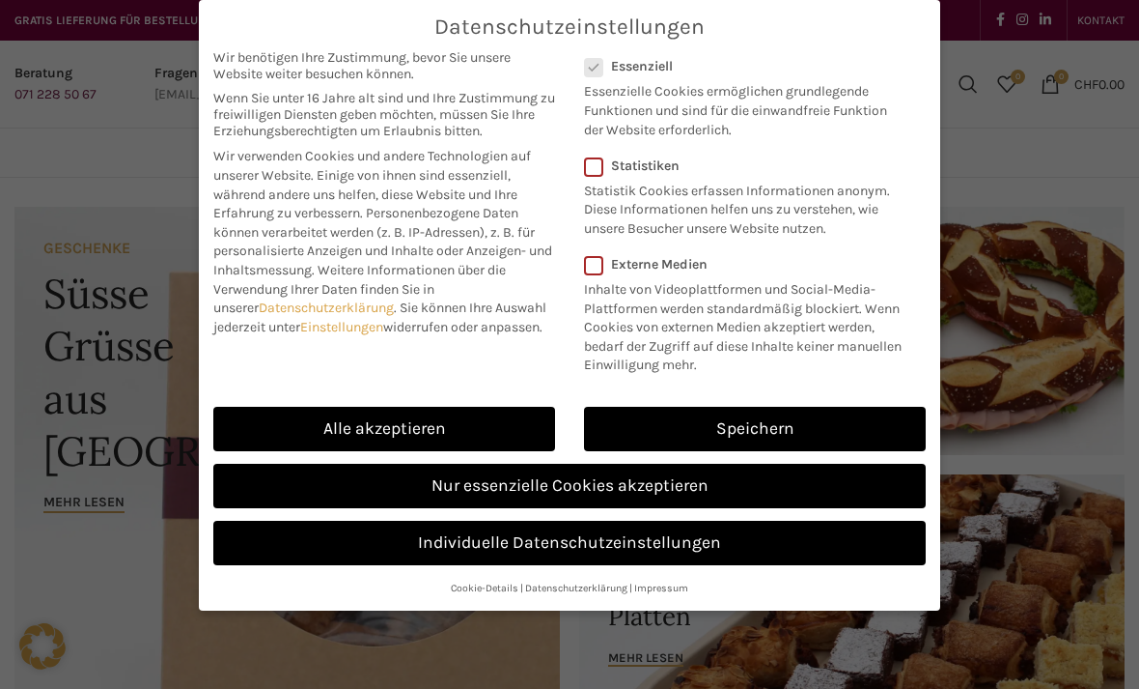
click at [535, 411] on link "Alle akzeptieren" at bounding box center [384, 429] width 342 height 44
checkbox input "true"
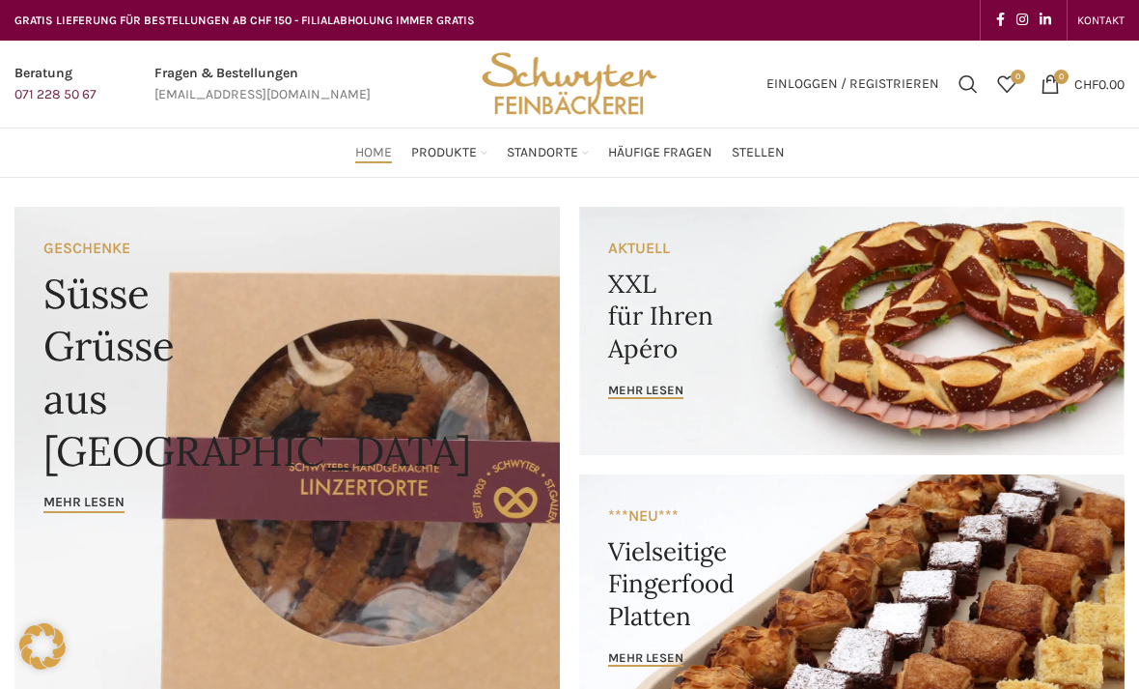
click at [877, 324] on link "Zur Geschenk Broschüre PDF" at bounding box center [829, 340] width 164 height 33
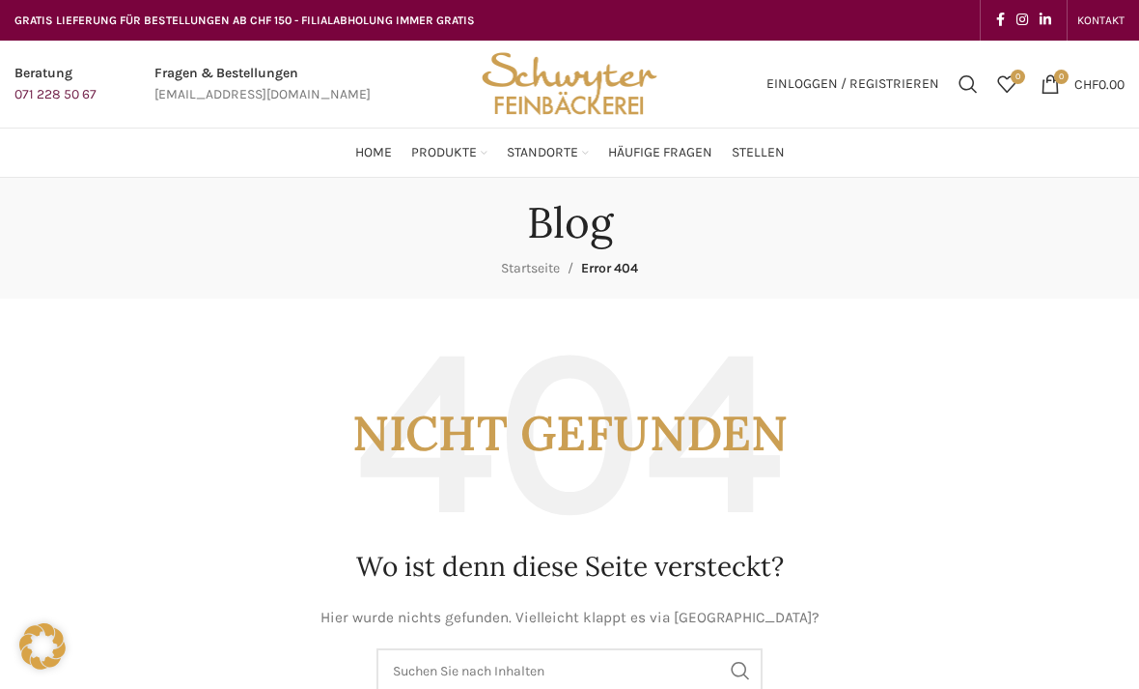
click at [844, 258] on link "St. Galler Spezialitäten" at bounding box center [829, 274] width 164 height 33
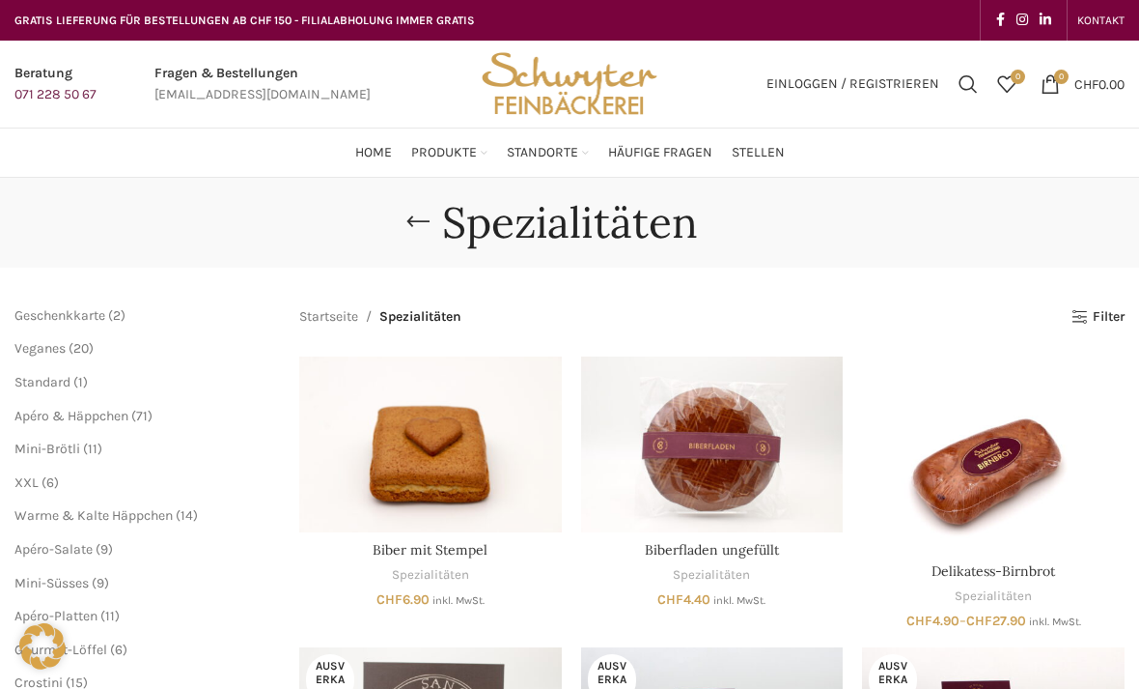
click at [764, 150] on span "Stellen" at bounding box center [758, 153] width 53 height 18
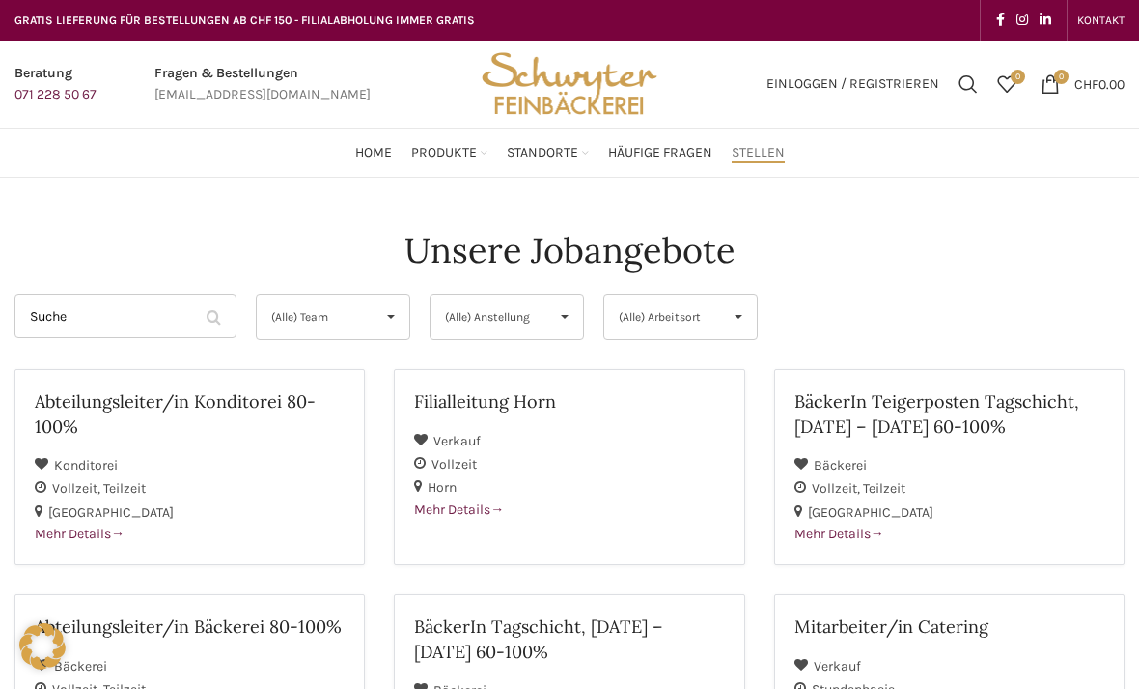
click at [390, 154] on span "Home" at bounding box center [373, 153] width 37 height 18
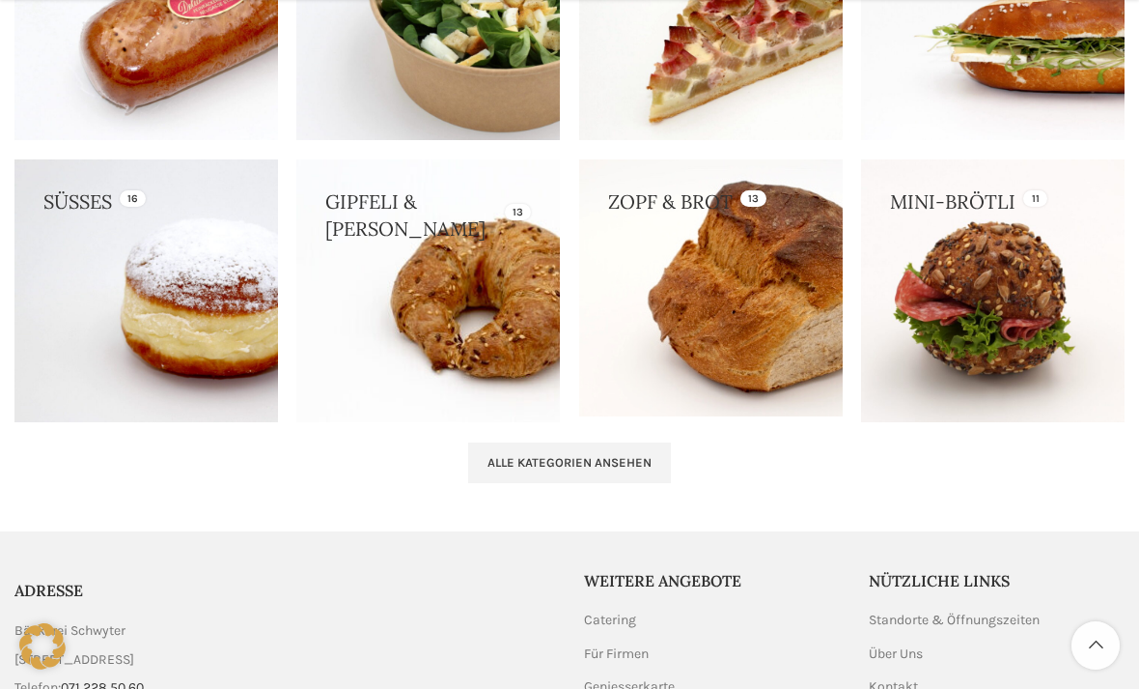
scroll to position [2046, 0]
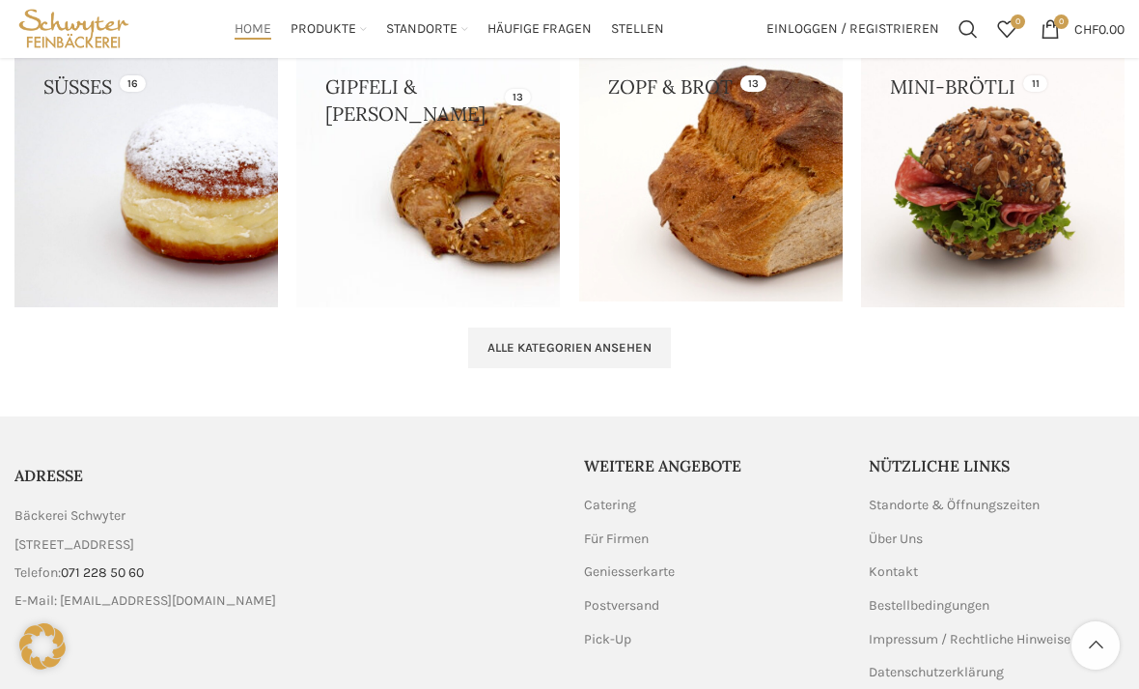
click at [642, 328] on link "Alle Kategorien ansehen" at bounding box center [569, 347] width 203 height 41
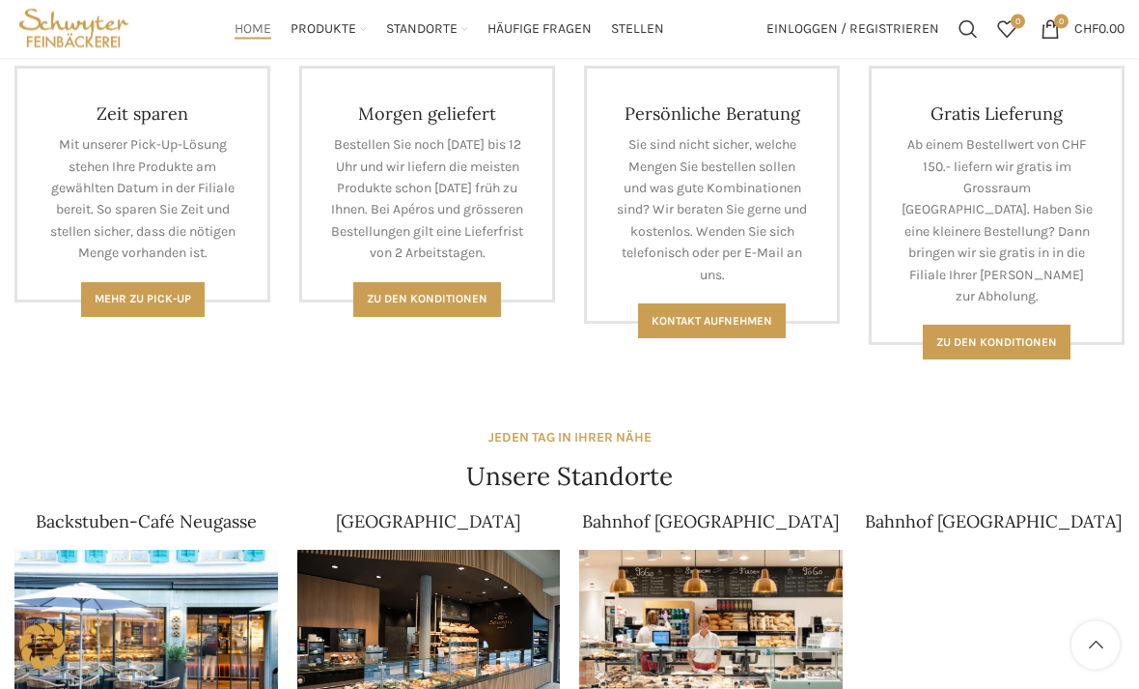
scroll to position [860, 0]
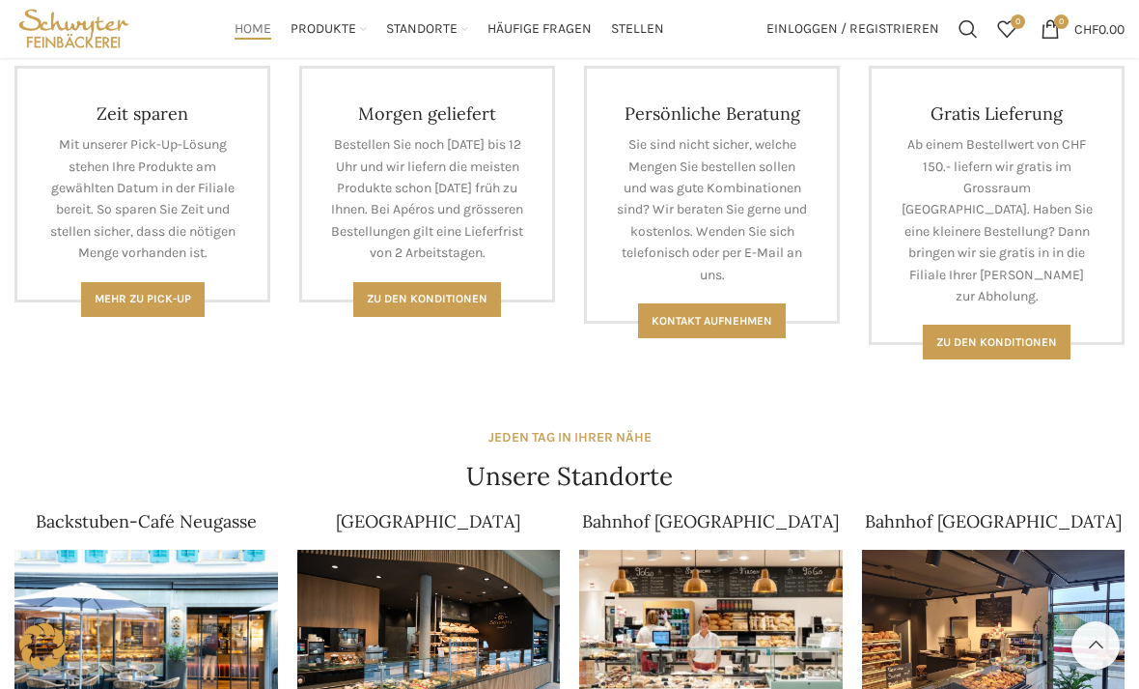
click at [458, 305] on span "Zu den Konditionen" at bounding box center [427, 299] width 121 height 14
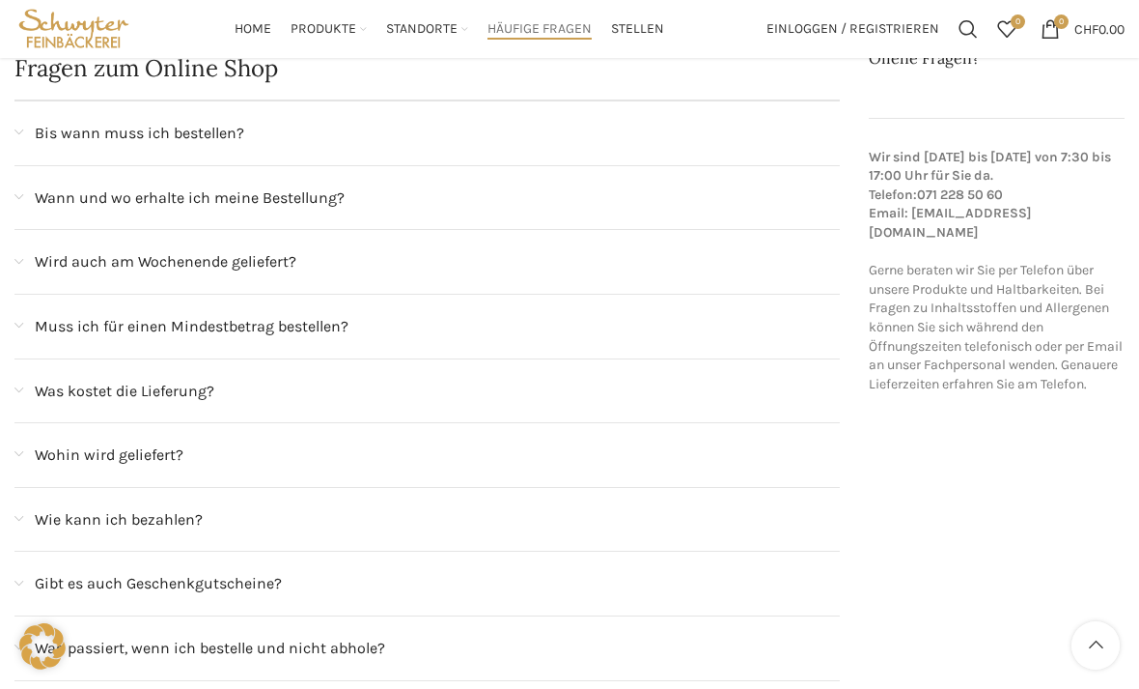
scroll to position [233, 0]
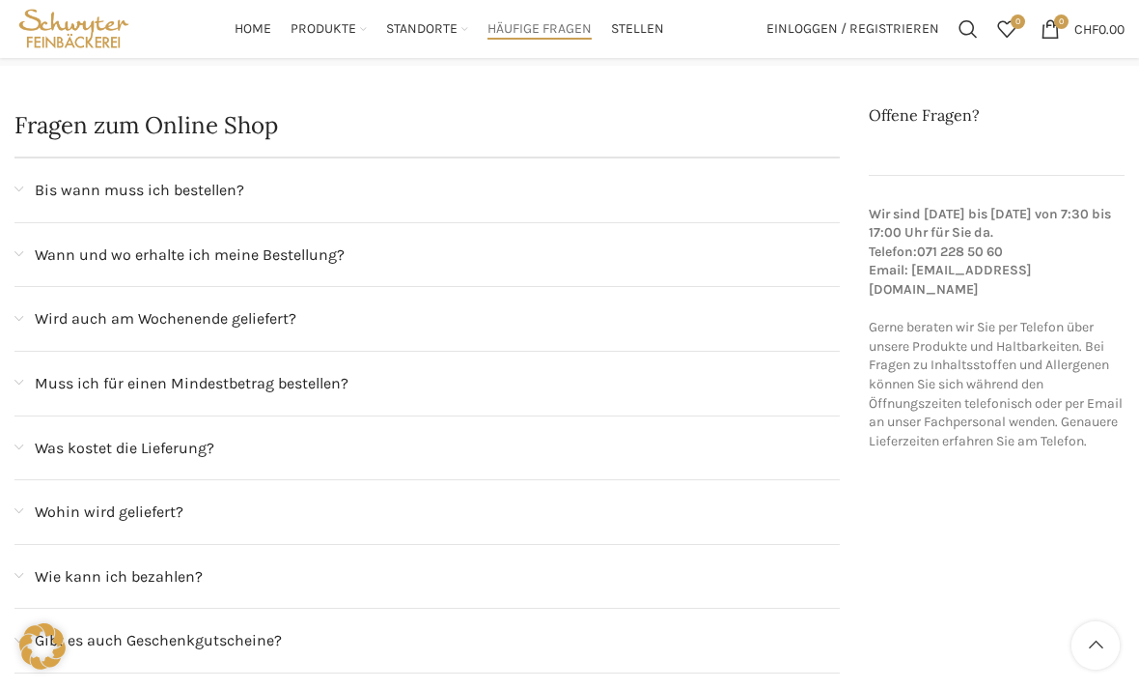
click at [87, 191] on span "Bis wann muss ich bestellen?" at bounding box center [140, 190] width 210 height 25
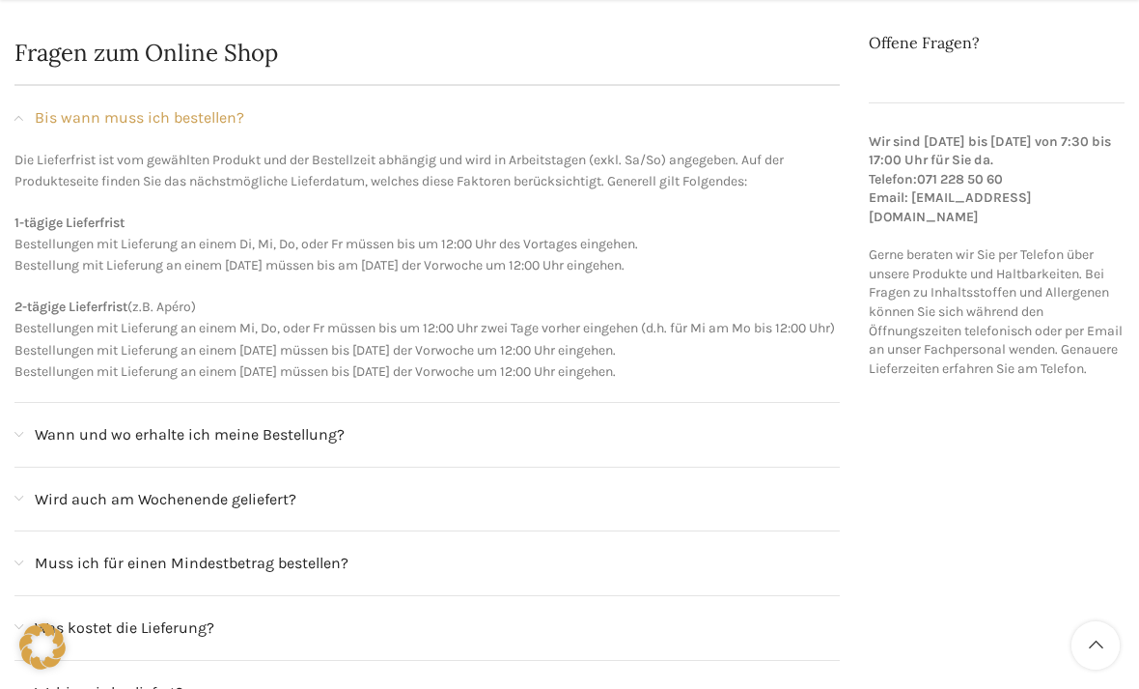
scroll to position [312, 0]
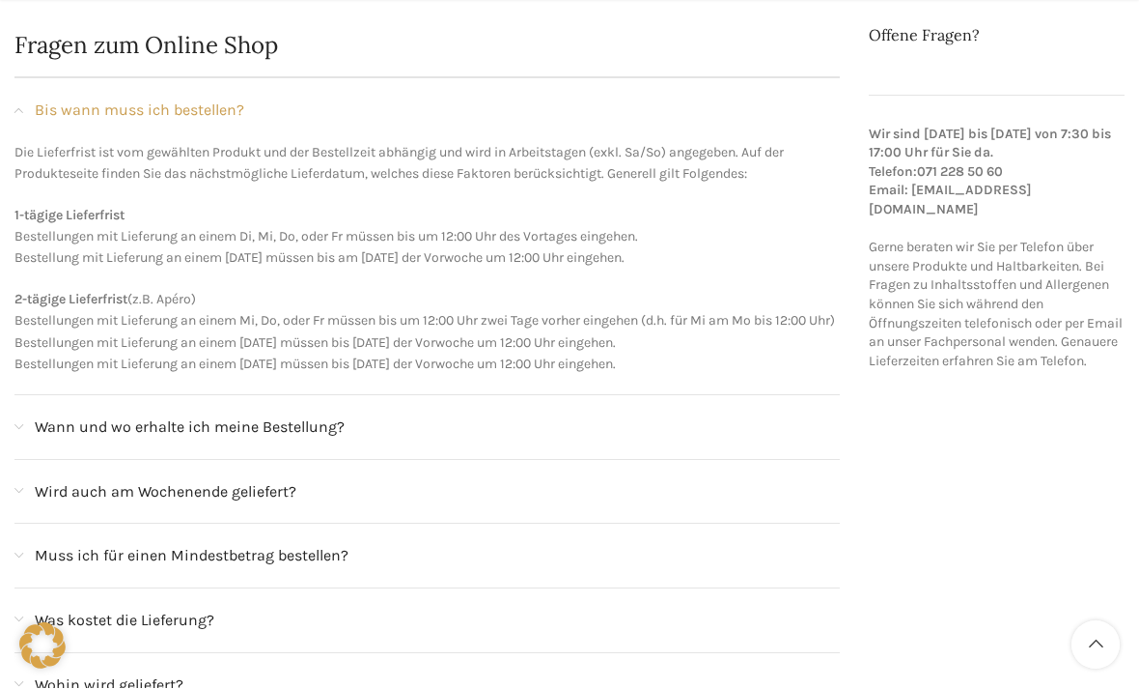
click at [106, 428] on div "Wann und wo erhalte ich meine Bestellung?" at bounding box center [427, 428] width 826 height 64
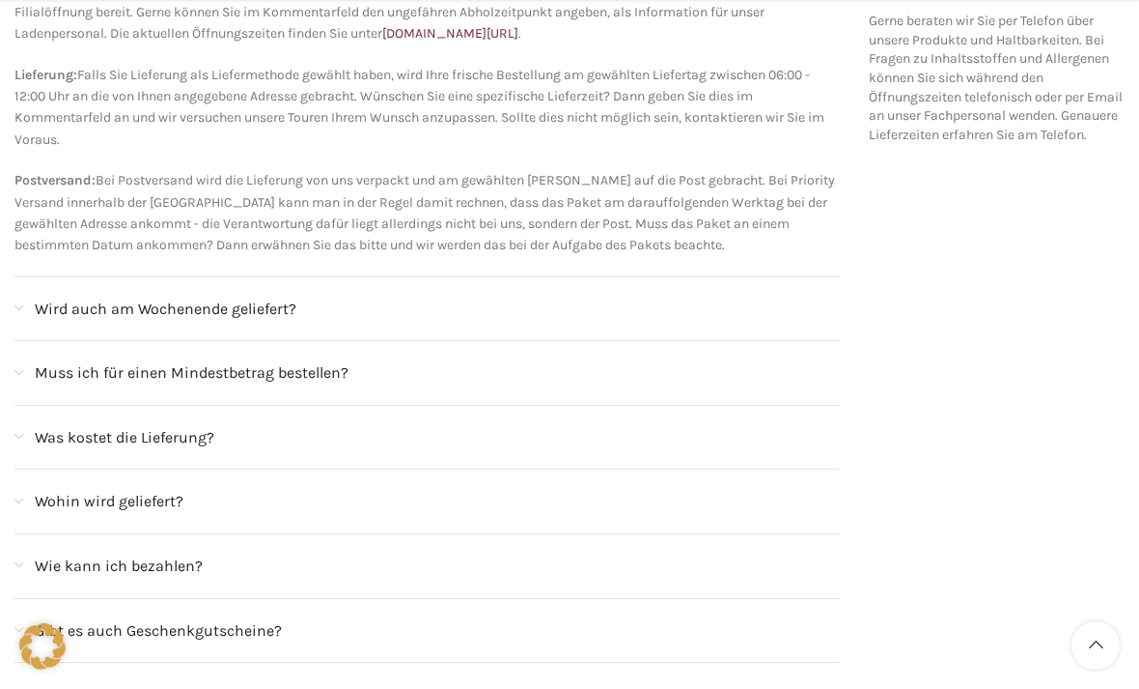
scroll to position [558, 0]
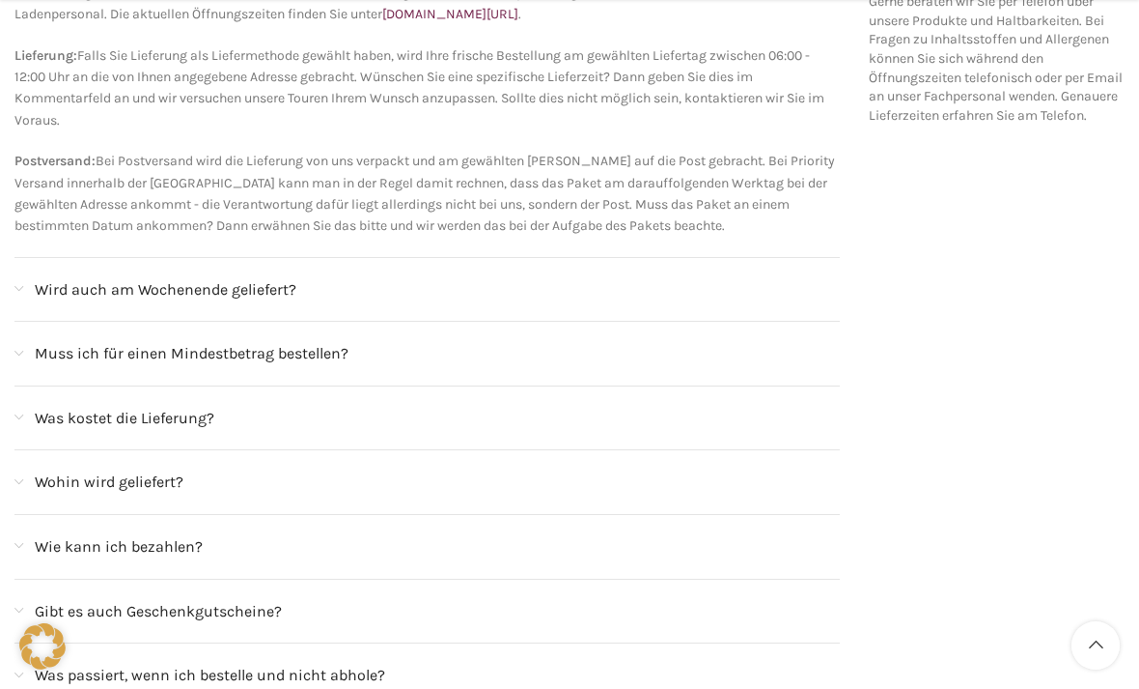
click at [104, 269] on div "Wird auch am Wochenende geliefert?" at bounding box center [427, 290] width 826 height 64
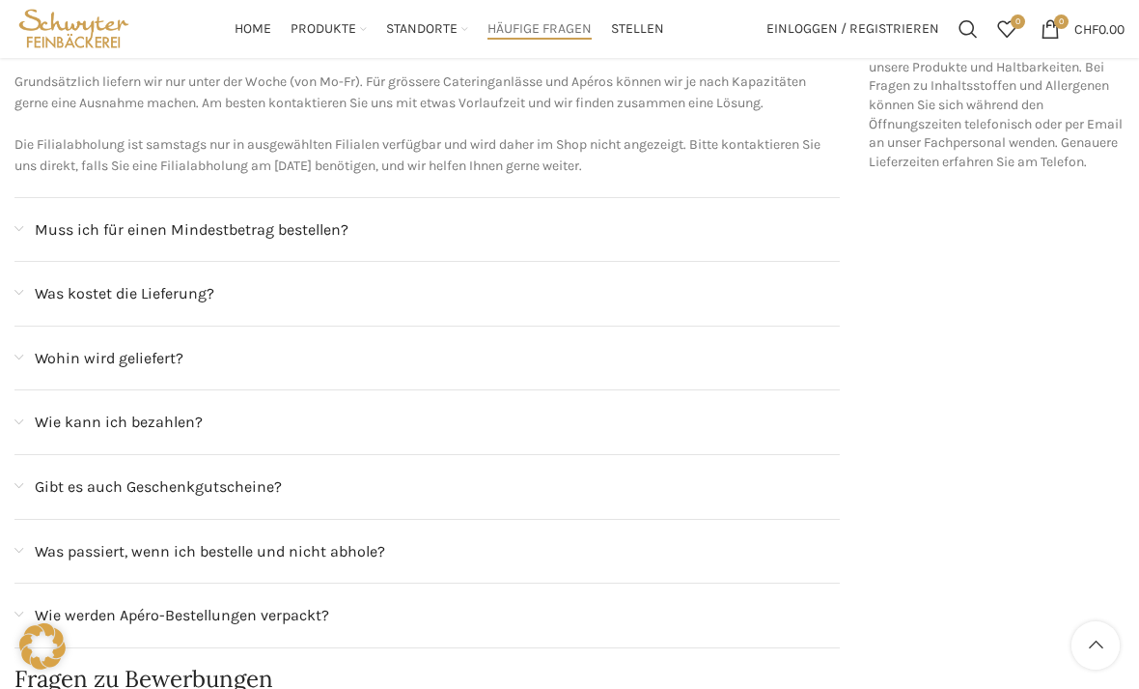
scroll to position [489, 0]
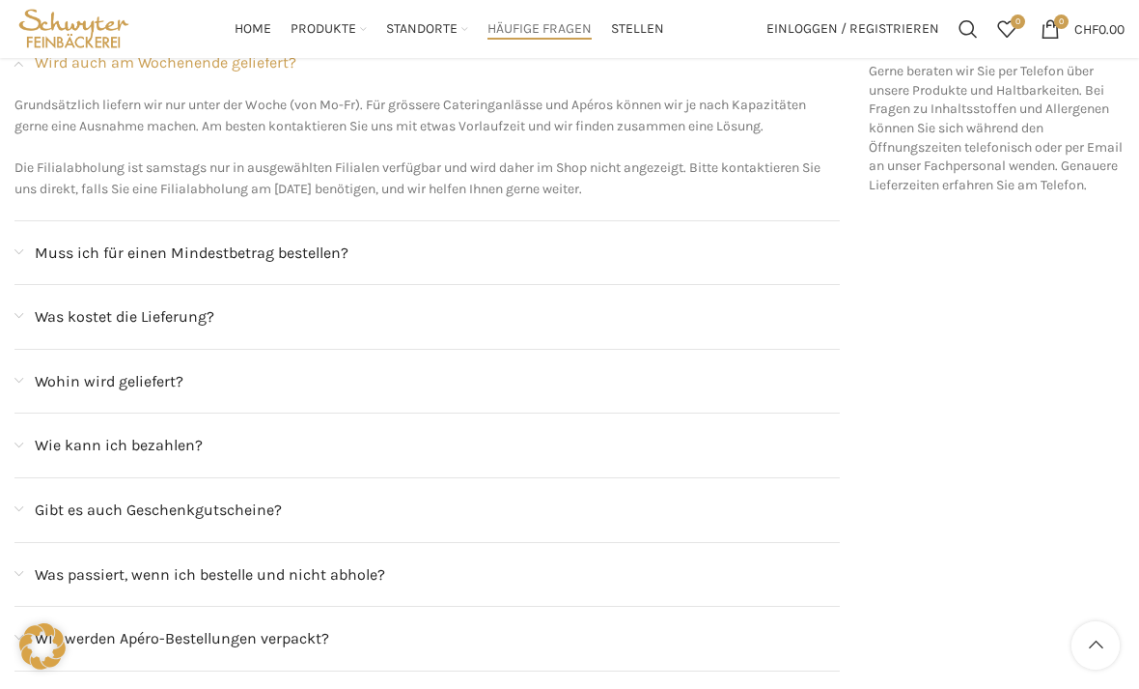
click at [84, 240] on span "Muss ich für einen Mindestbetrag bestellen?" at bounding box center [192, 252] width 314 height 25
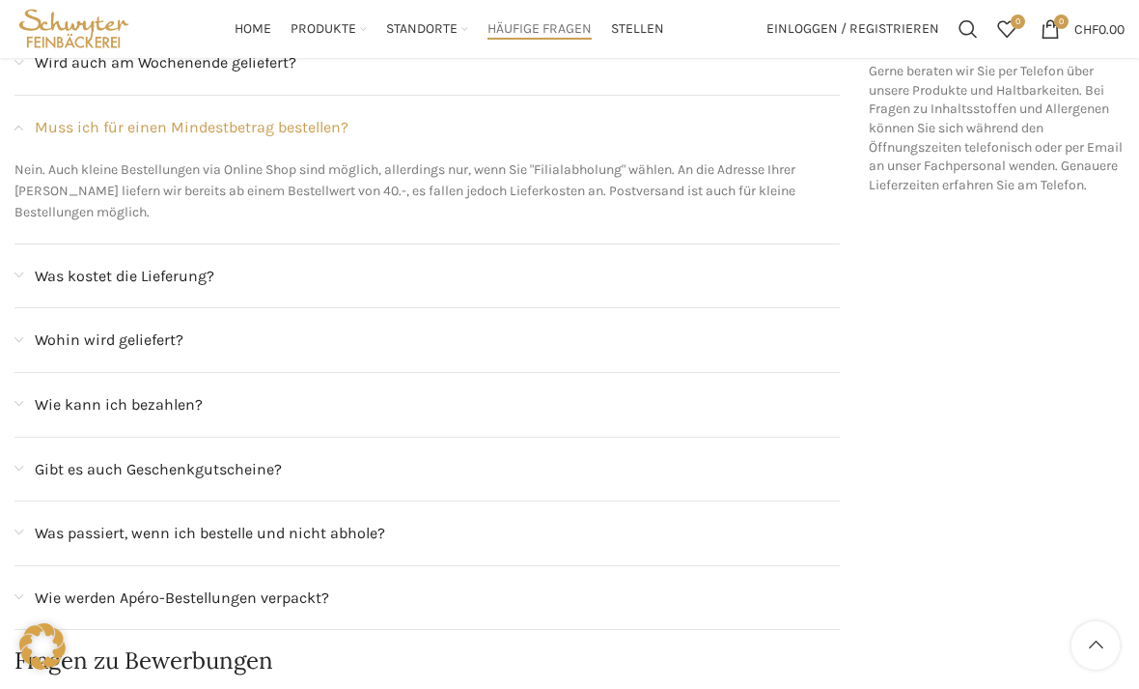
click at [95, 269] on span "Was kostet die Lieferung?" at bounding box center [125, 276] width 180 height 25
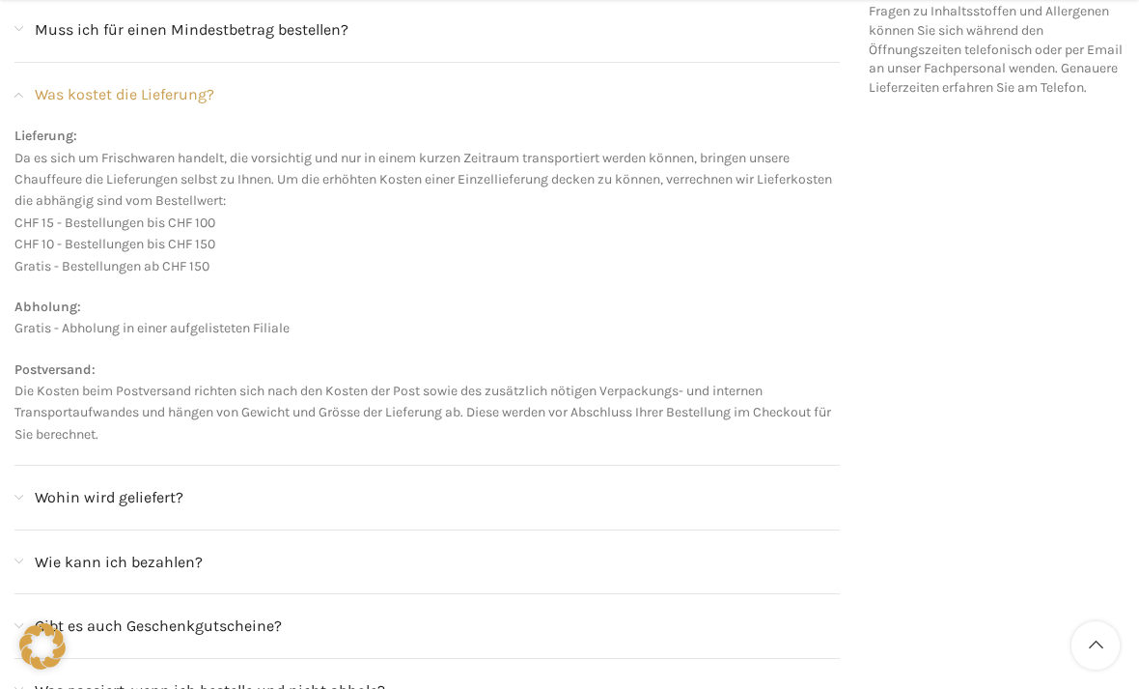
scroll to position [605, 0]
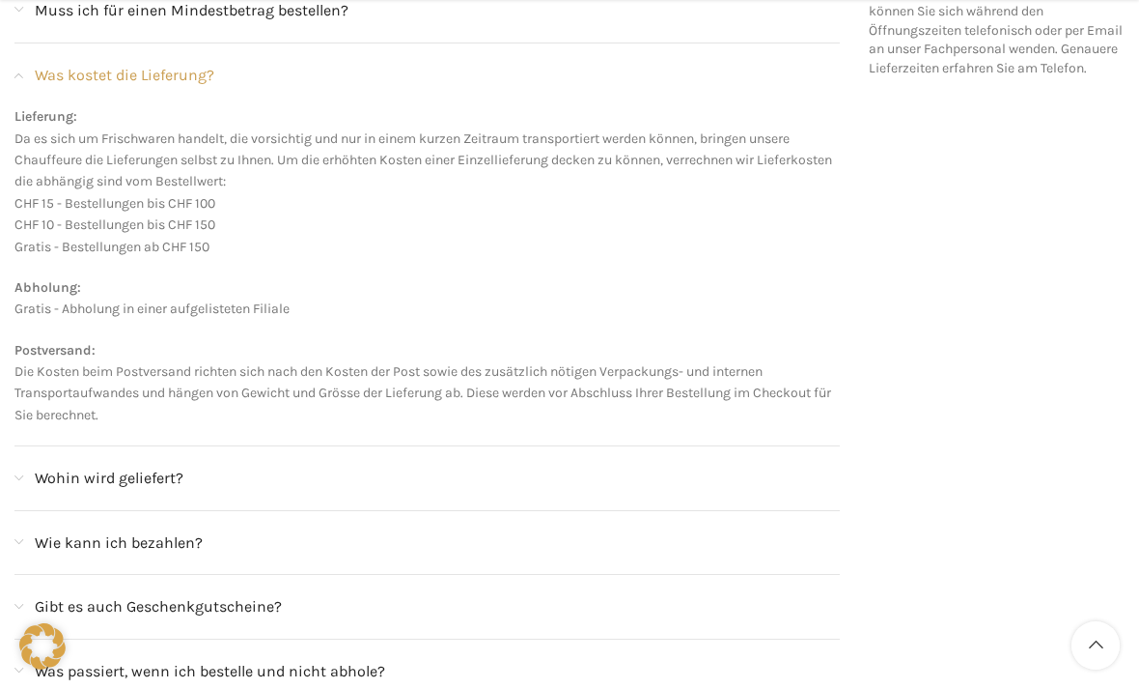
click at [99, 465] on span "Wohin wird geliefert?" at bounding box center [109, 477] width 149 height 25
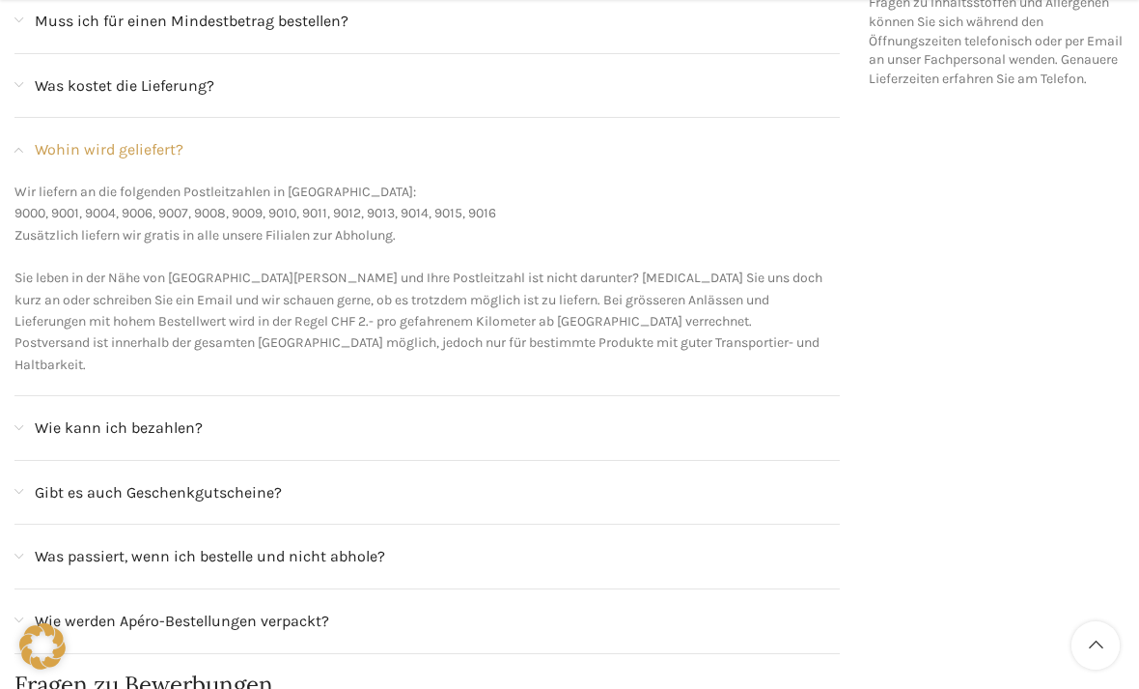
scroll to position [601, 0]
